Goal: Information Seeking & Learning: Compare options

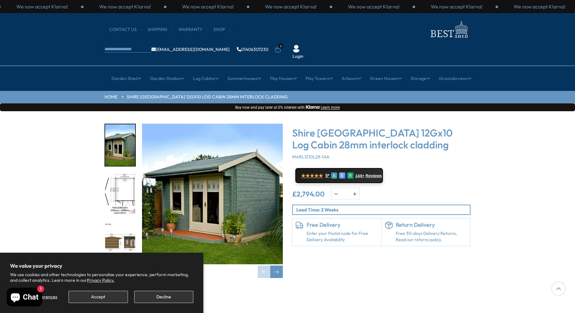
click at [118, 177] on img "2 / 16" at bounding box center [120, 194] width 30 height 42
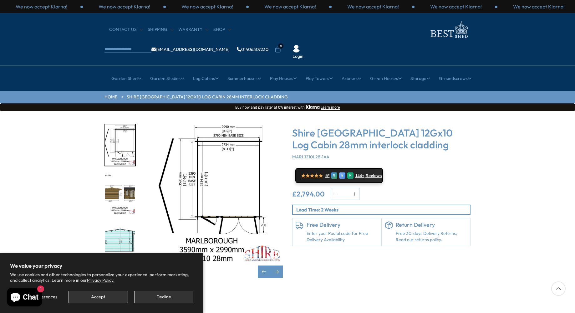
drag, startPoint x: 118, startPoint y: 177, endPoint x: 73, endPoint y: 188, distance: 46.2
click at [73, 188] on div "Click To Expand Click To Expand Click To Expand Click To Expand Click To Expand…" at bounding box center [287, 205] width 575 height 189
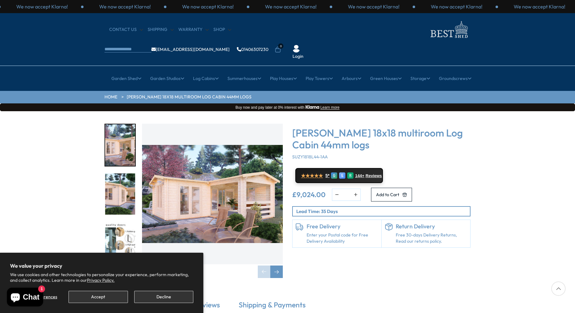
click at [214, 175] on img "1 / 7" at bounding box center [212, 194] width 141 height 141
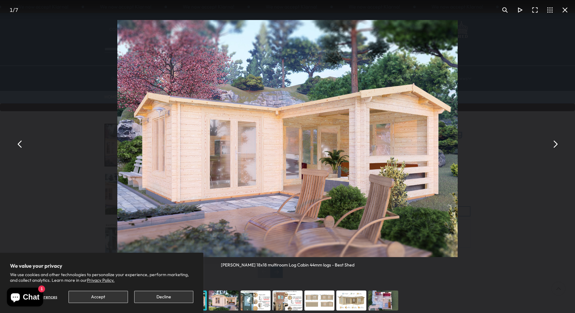
click at [555, 143] on button "You can close this modal content with the ESC key" at bounding box center [554, 144] width 15 height 15
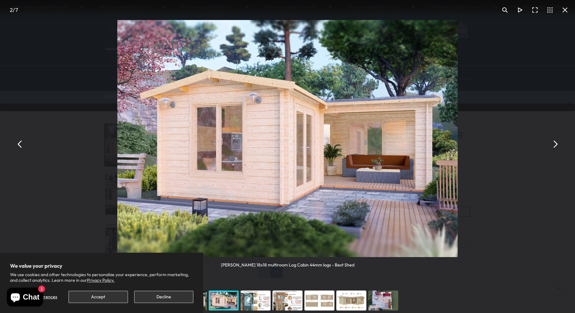
click at [555, 143] on button "You can close this modal content with the ESC key" at bounding box center [554, 144] width 15 height 15
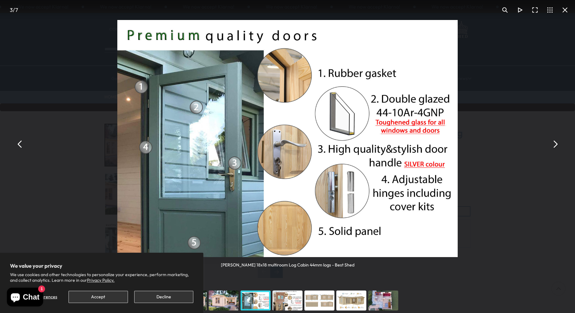
click at [555, 143] on button "You can close this modal content with the ESC key" at bounding box center [554, 144] width 15 height 15
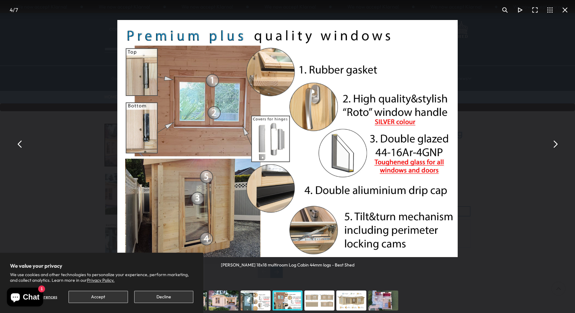
click at [555, 143] on button "You can close this modal content with the ESC key" at bounding box center [554, 144] width 15 height 15
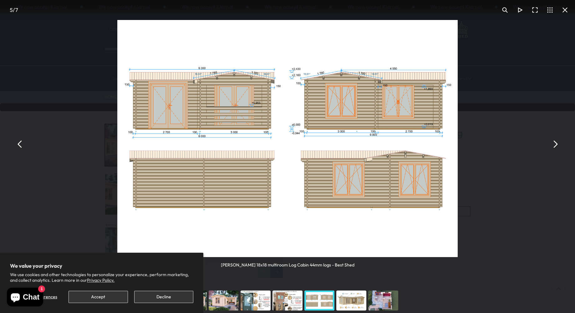
click at [555, 143] on button "You can close this modal content with the ESC key" at bounding box center [554, 144] width 15 height 15
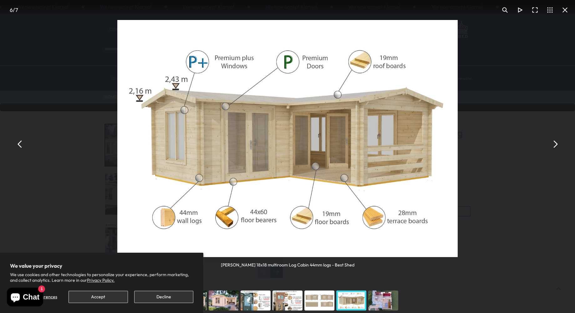
click at [555, 143] on button "You can close this modal content with the ESC key" at bounding box center [554, 144] width 15 height 15
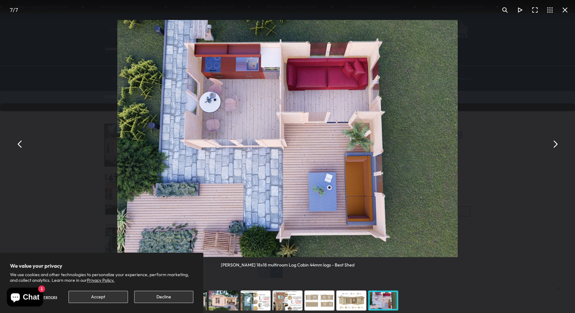
click at [555, 143] on button "You can close this modal content with the ESC key" at bounding box center [554, 144] width 15 height 15
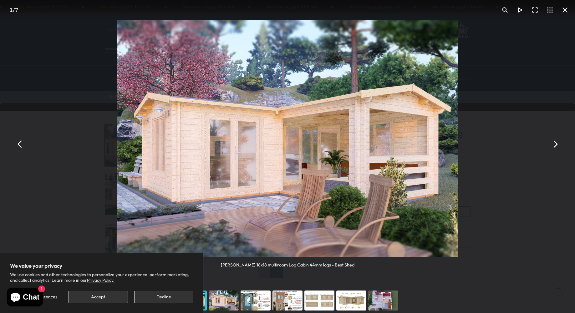
click at [555, 143] on button "You can close this modal content with the ESC key" at bounding box center [554, 144] width 15 height 15
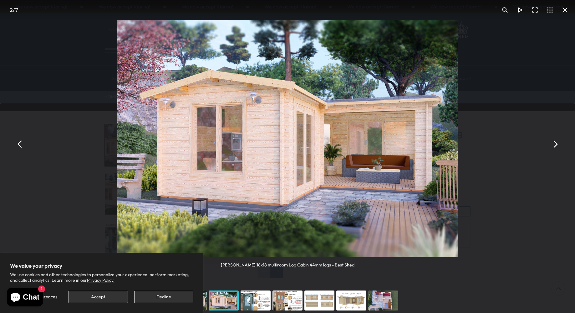
click at [555, 143] on button "You can close this modal content with the ESC key" at bounding box center [554, 144] width 15 height 15
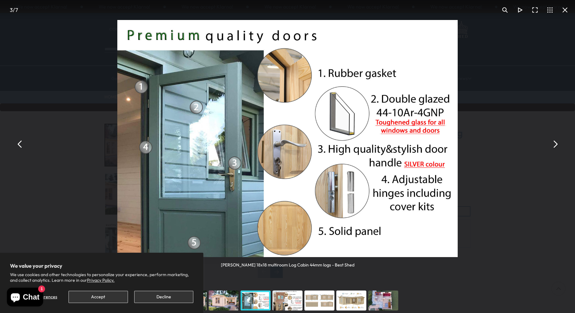
click at [555, 143] on button "You can close this modal content with the ESC key" at bounding box center [554, 144] width 15 height 15
